Goal: Information Seeking & Learning: Learn about a topic

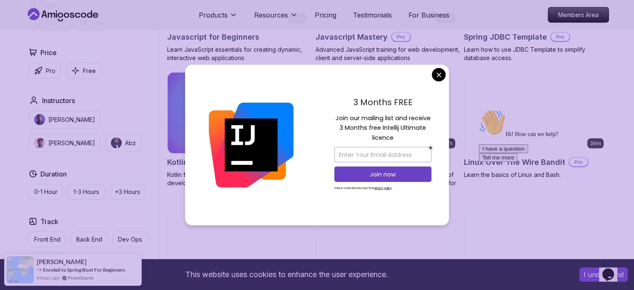
scroll to position [1640, 0]
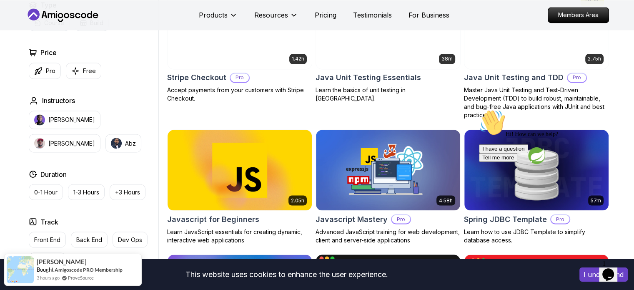
scroll to position [1337, 0]
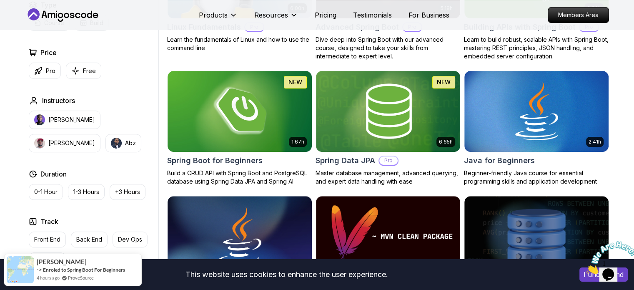
scroll to position [338, 0]
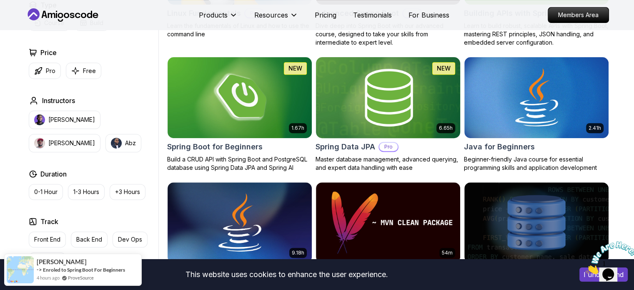
click at [367, 100] on img at bounding box center [387, 97] width 151 height 85
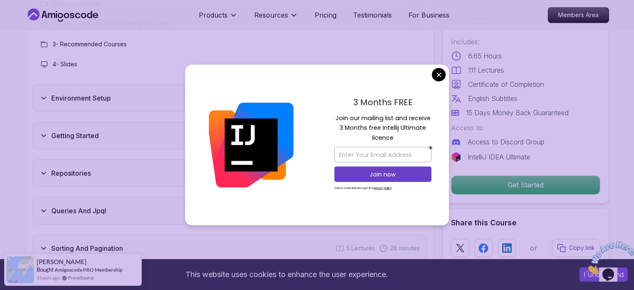
scroll to position [1156, 0]
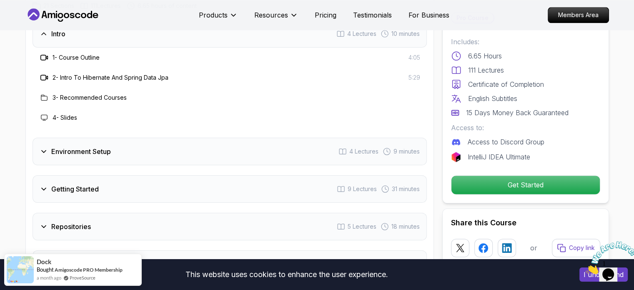
scroll to position [1063, 0]
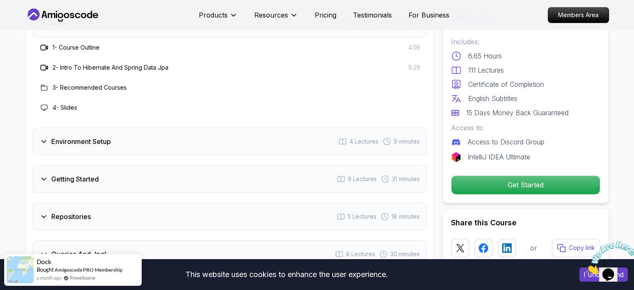
click at [263, 128] on div "Environment Setup 4 Lectures 9 minutes" at bounding box center [230, 142] width 394 height 28
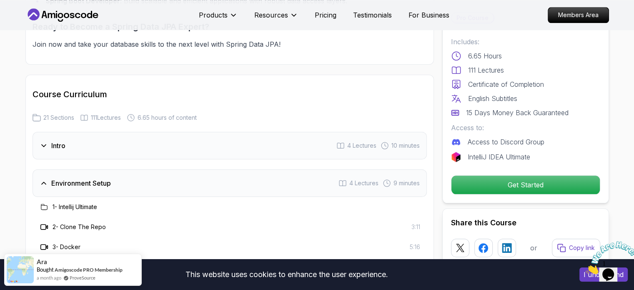
scroll to position [942, 0]
click at [43, 140] on icon at bounding box center [44, 144] width 8 height 8
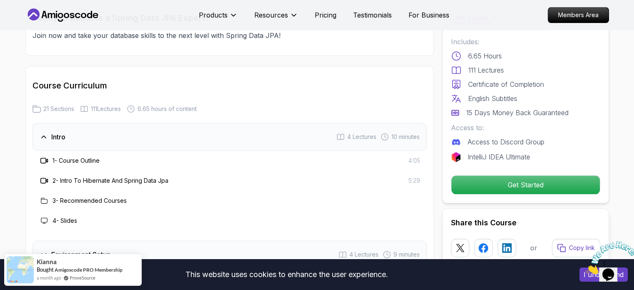
scroll to position [948, 0]
click at [105, 106] on span "111 Lectures" at bounding box center [106, 110] width 30 height 8
click at [63, 106] on span "21 Sections" at bounding box center [58, 110] width 31 height 8
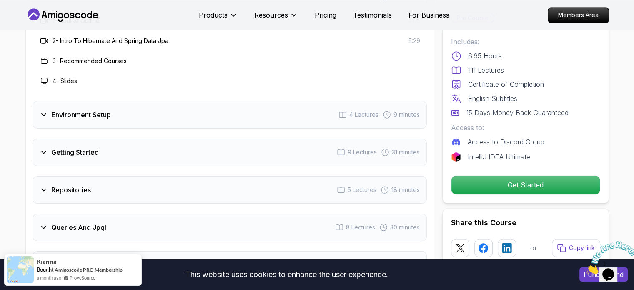
scroll to position [1090, 0]
click at [77, 109] on h3 "Environment Setup" at bounding box center [81, 114] width 60 height 10
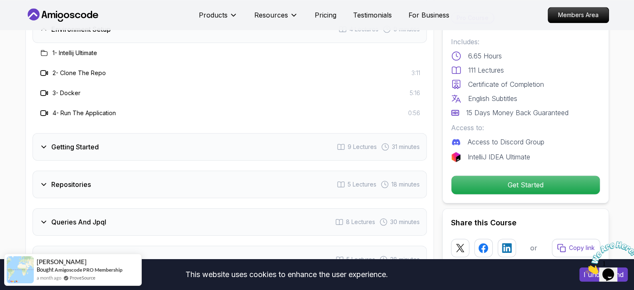
scroll to position [1097, 0]
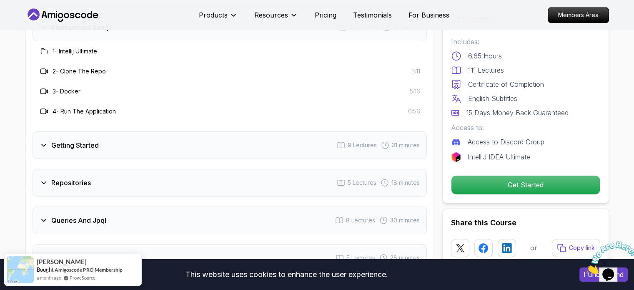
click at [66, 140] on h3 "Getting Started" at bounding box center [75, 145] width 48 height 10
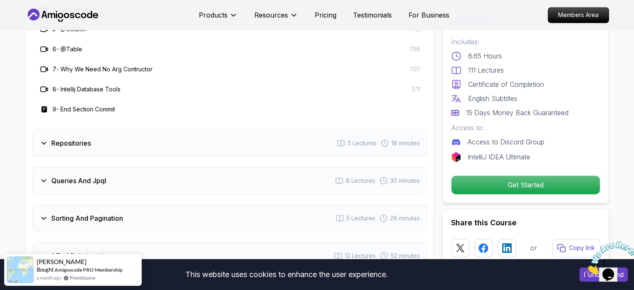
click at [66, 138] on h3 "Repositories" at bounding box center [71, 143] width 40 height 10
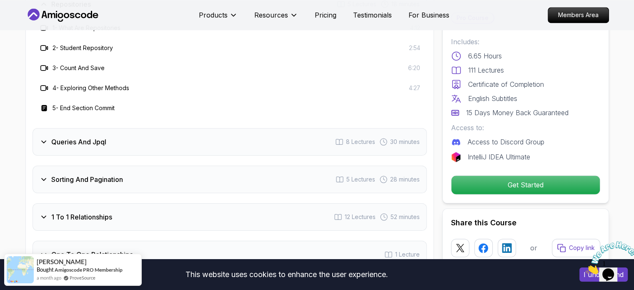
scroll to position [1195, 0]
click at [66, 137] on h3 "Queries And Jpql" at bounding box center [78, 142] width 55 height 10
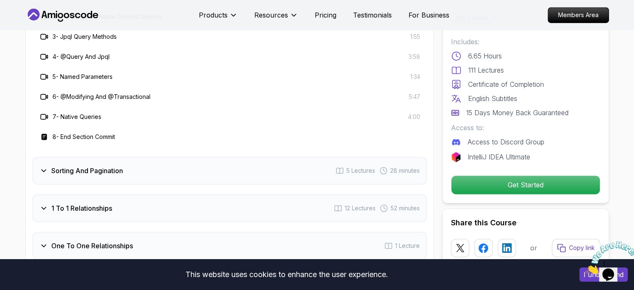
scroll to position [1265, 0]
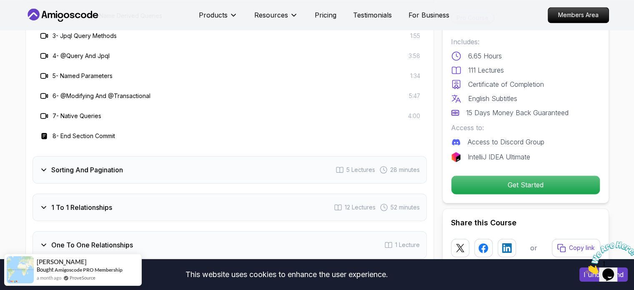
click at [63, 165] on h3 "Sorting And Pagination" at bounding box center [87, 170] width 72 height 10
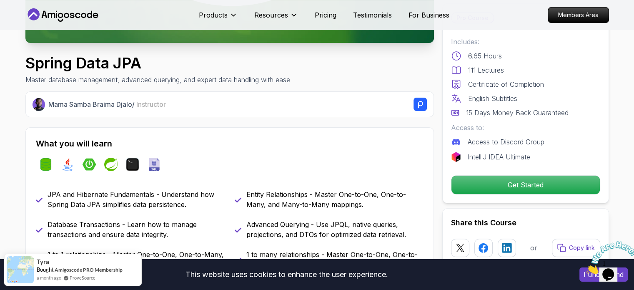
scroll to position [235, 0]
